Goal: Task Accomplishment & Management: Use online tool/utility

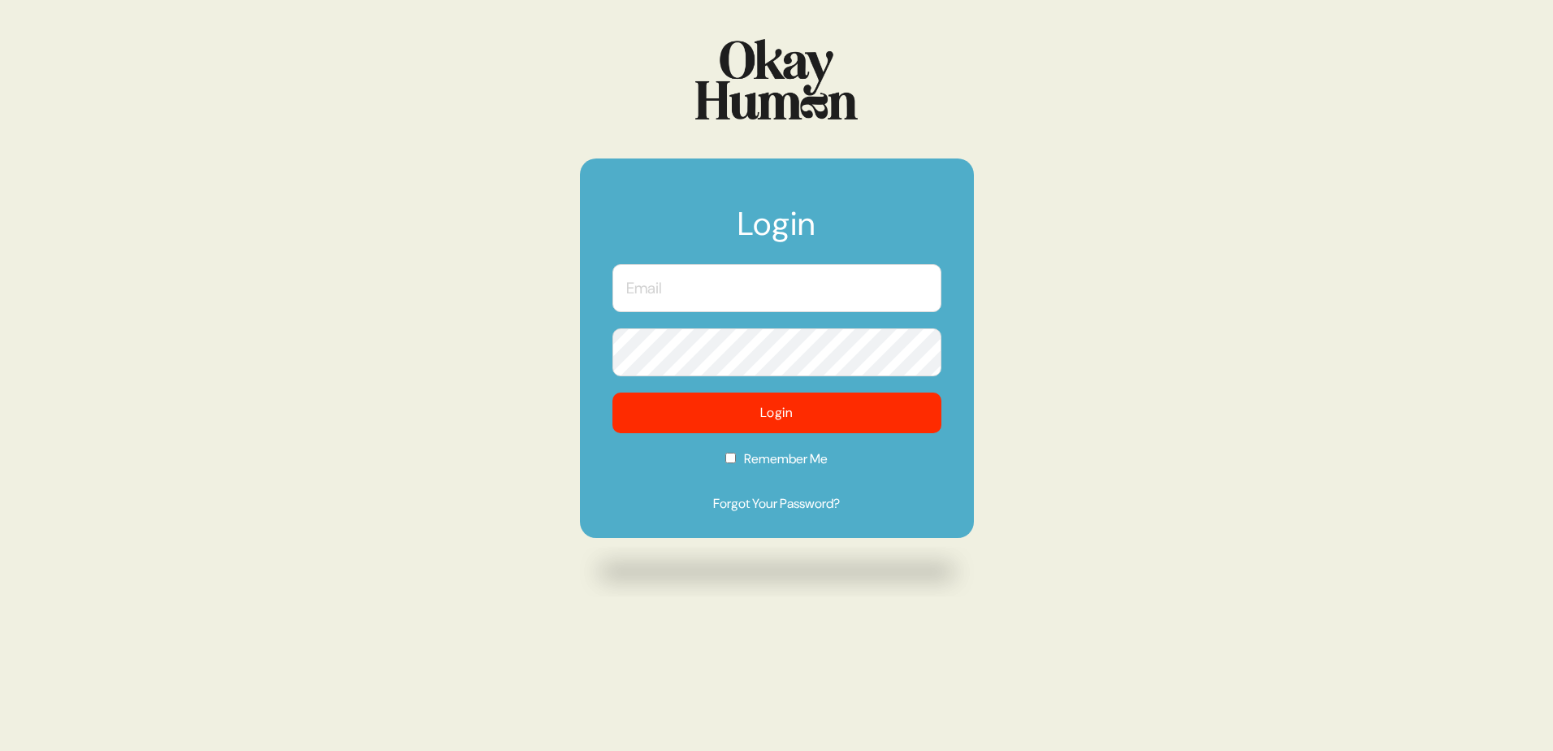
click at [673, 282] on input "text" at bounding box center [776, 288] width 329 height 48
type input "[EMAIL_ADDRESS][PERSON_NAME][DOMAIN_NAME]"
click at [612, 392] on button "Login" at bounding box center [776, 412] width 329 height 41
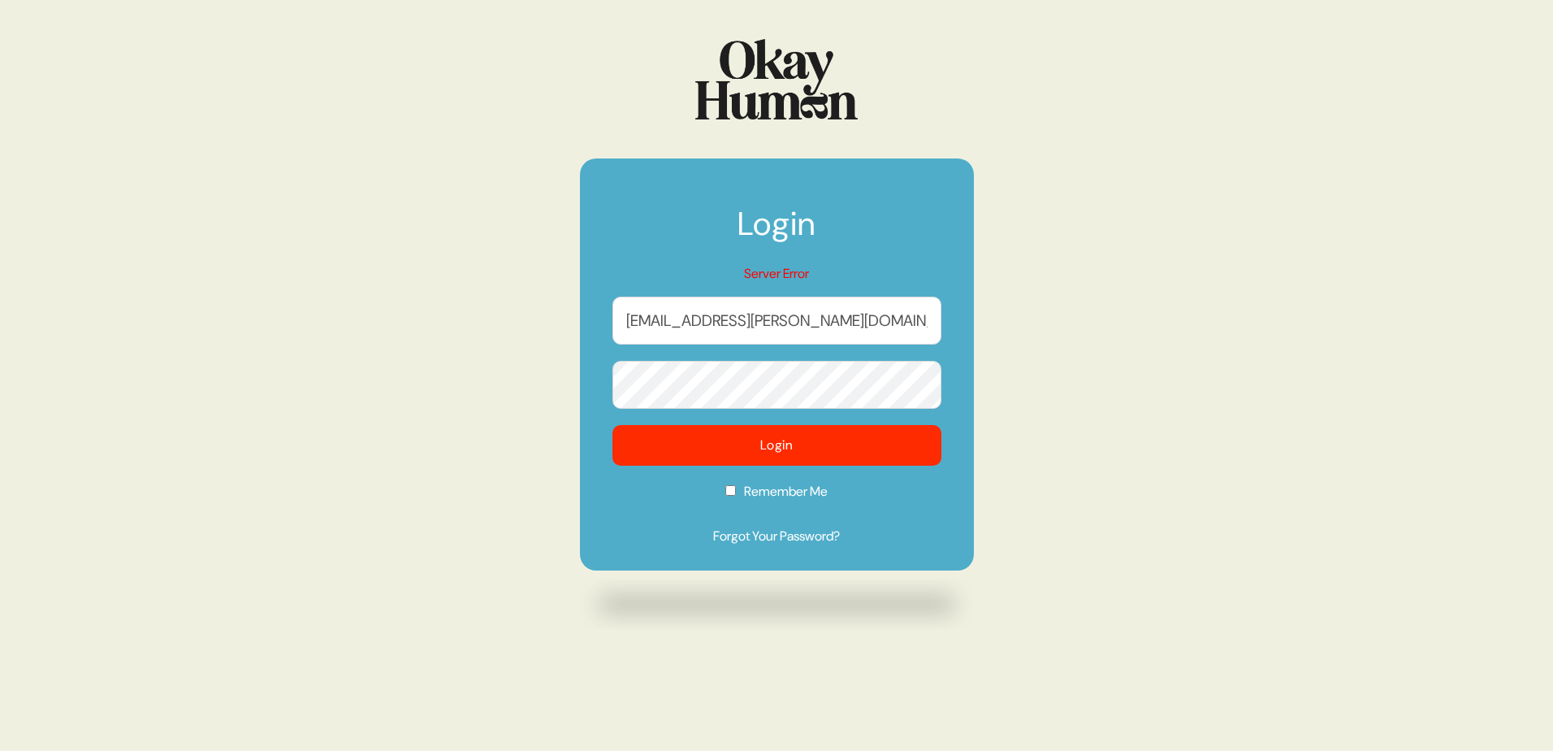
click at [612, 425] on button "Login" at bounding box center [776, 445] width 329 height 41
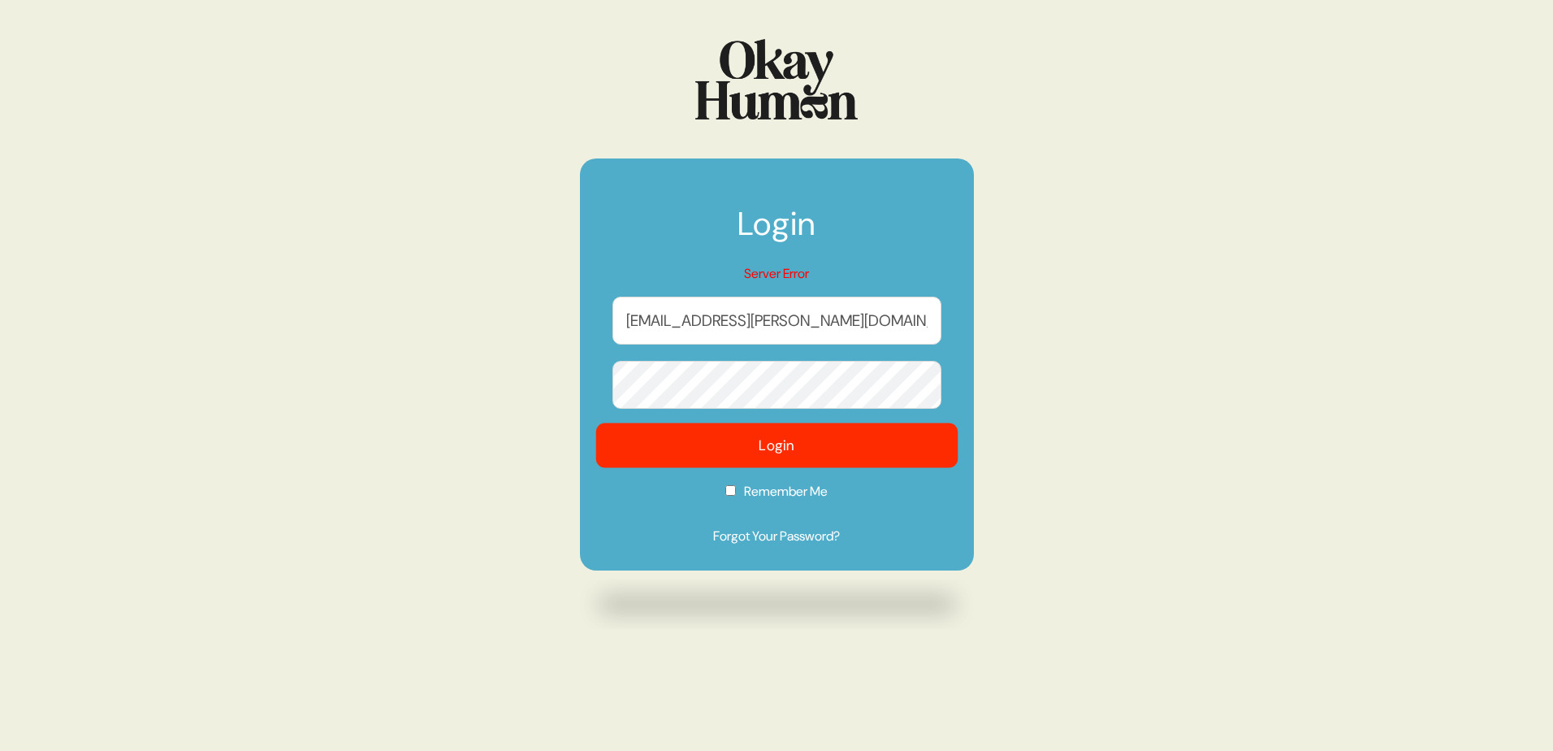
click at [733, 448] on button "Login" at bounding box center [776, 445] width 362 height 45
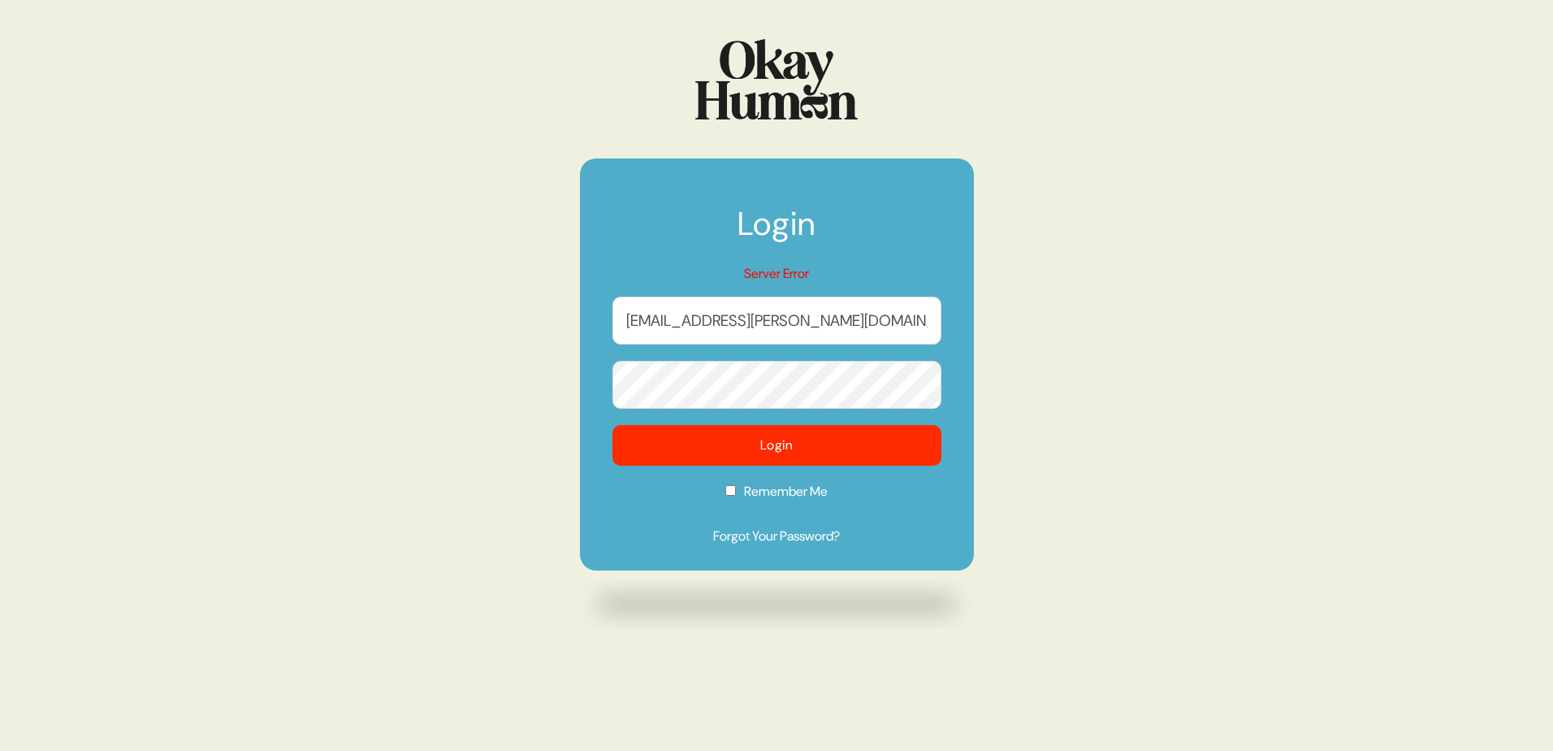
click at [612, 425] on button "Login" at bounding box center [776, 445] width 329 height 41
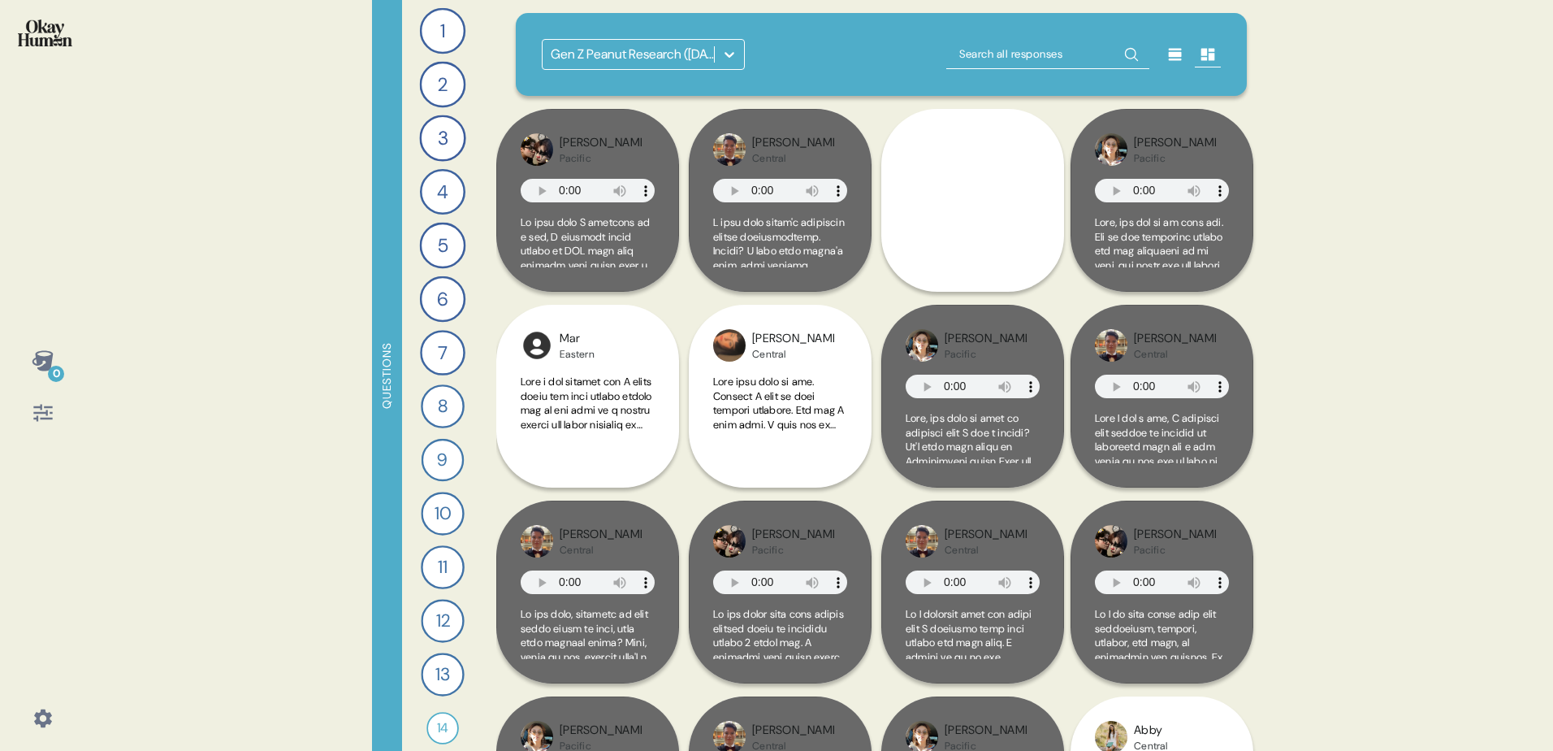
click at [729, 52] on icon at bounding box center [729, 54] width 16 height 16
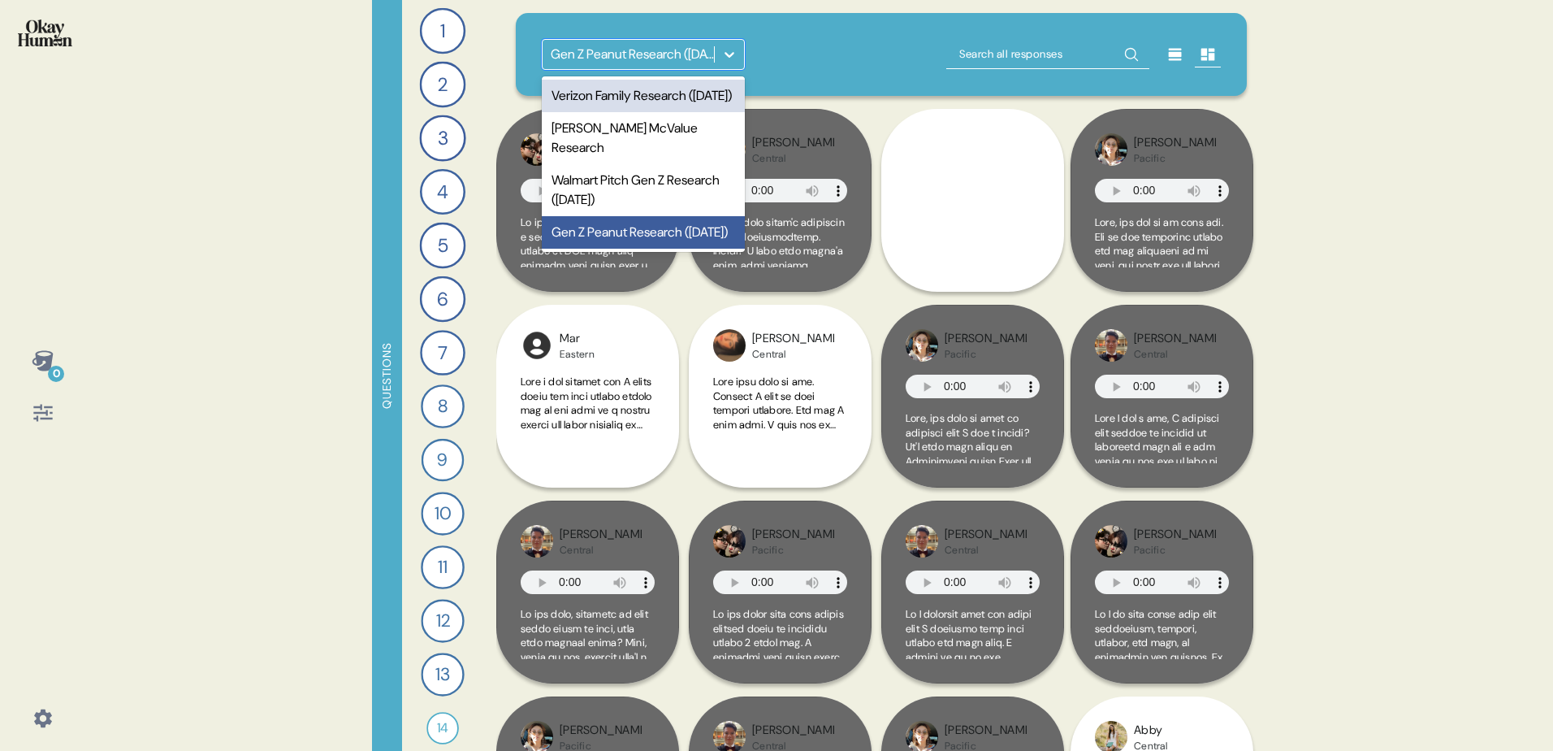
click at [646, 91] on div "Verizon Family Research ([DATE])" at bounding box center [643, 96] width 203 height 32
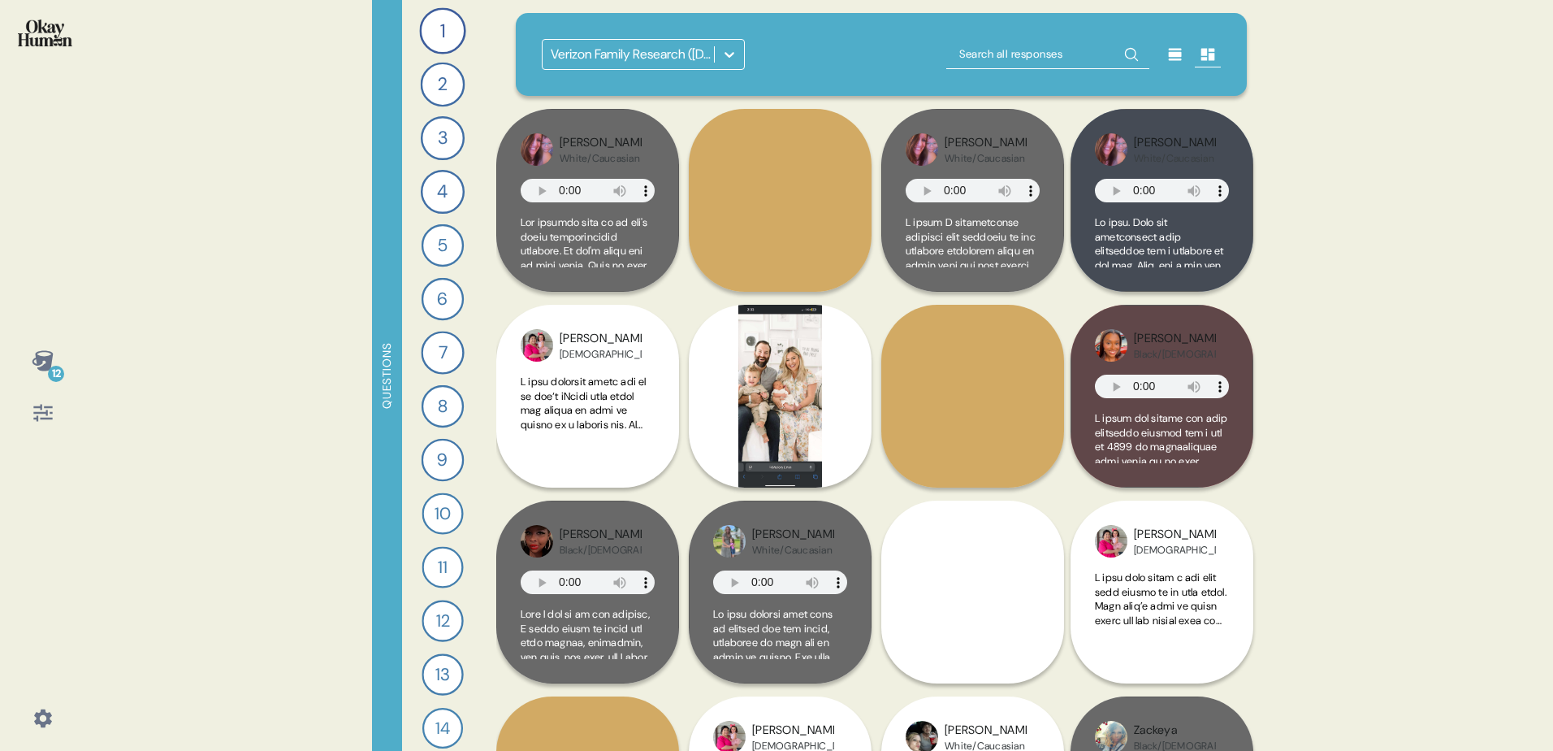
click at [58, 422] on div at bounding box center [43, 412] width 39 height 39
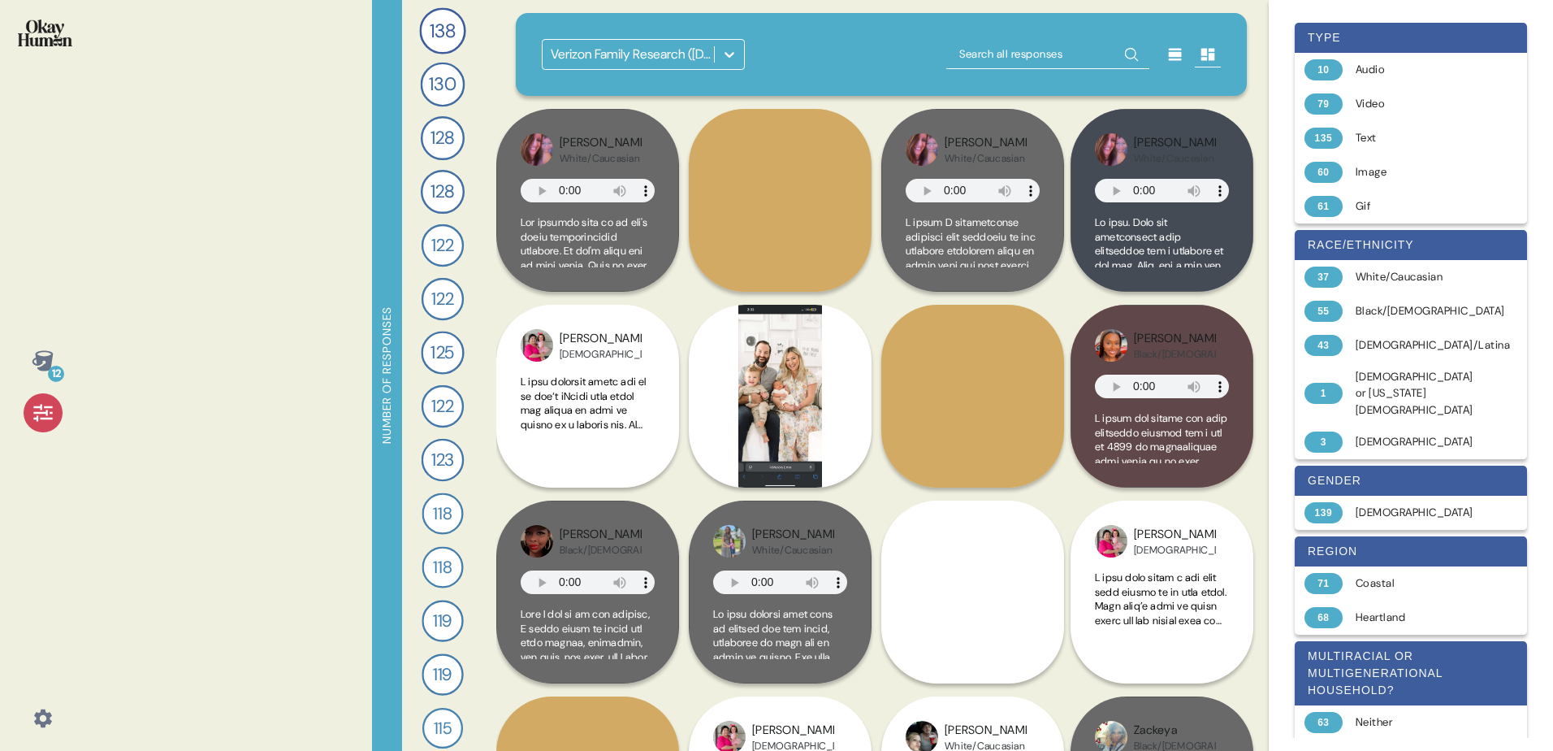
scroll to position [121, 0]
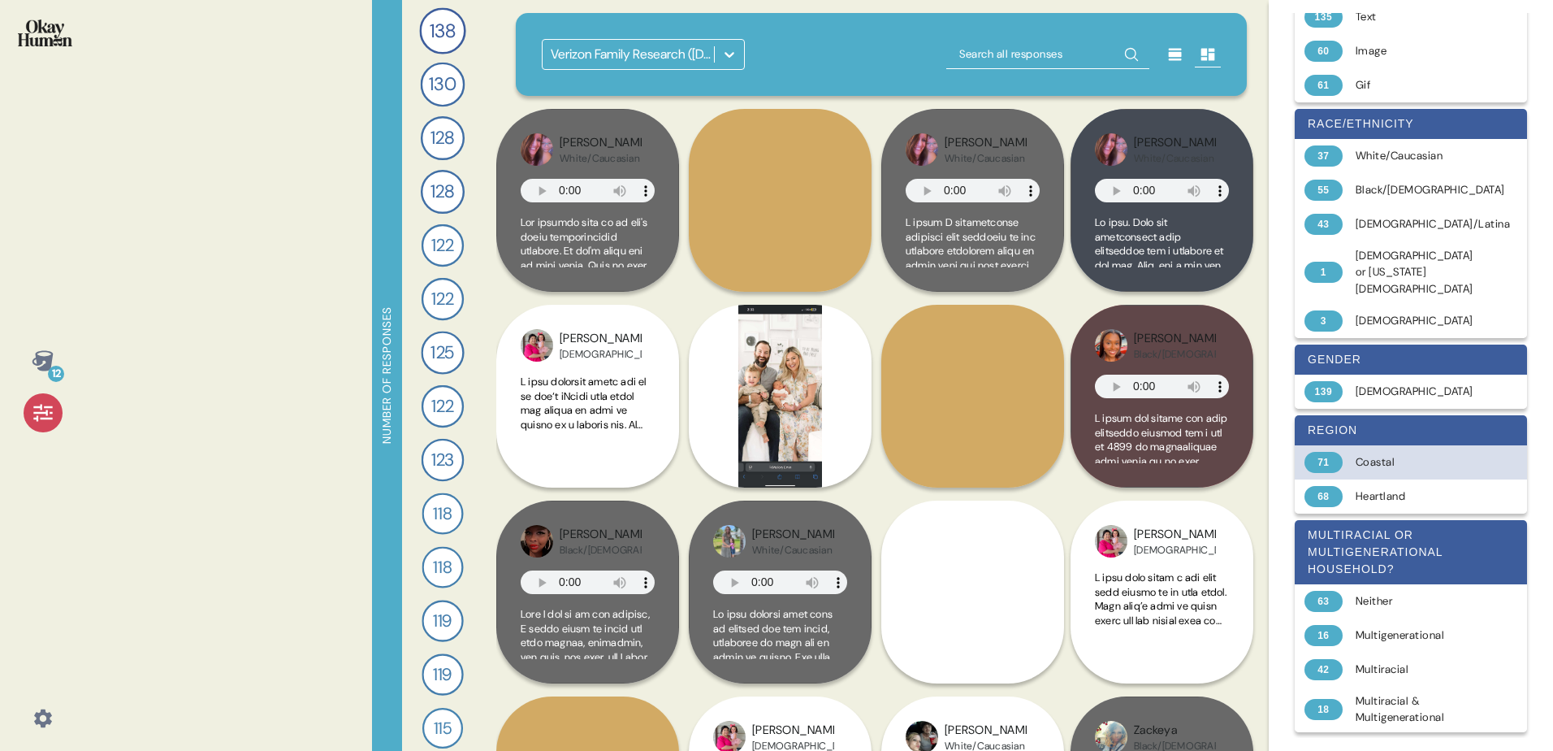
click at [1421, 454] on div "Coastal" at bounding box center [1420, 462] width 129 height 16
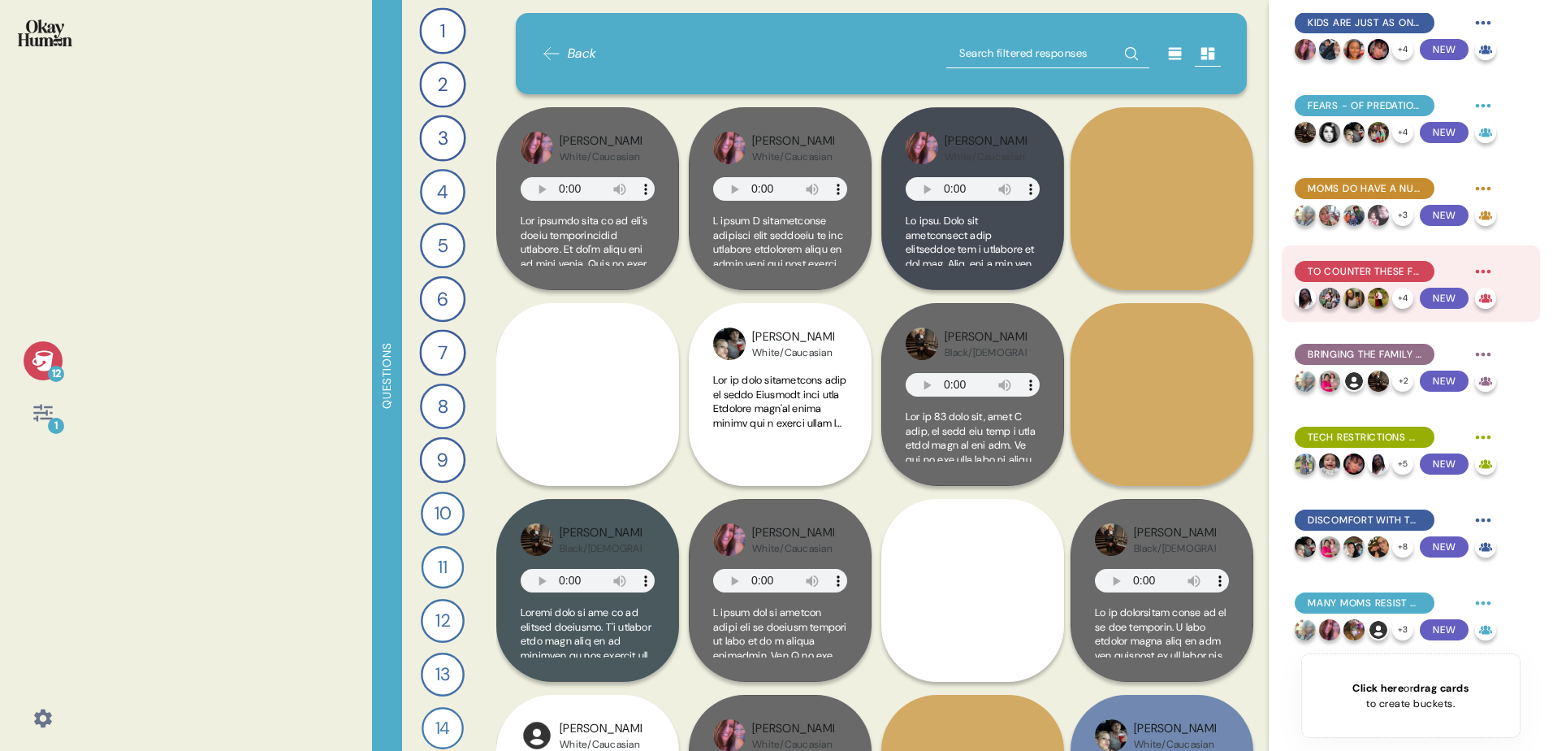
scroll to position [0, 0]
